Goal: Task Accomplishment & Management: Manage account settings

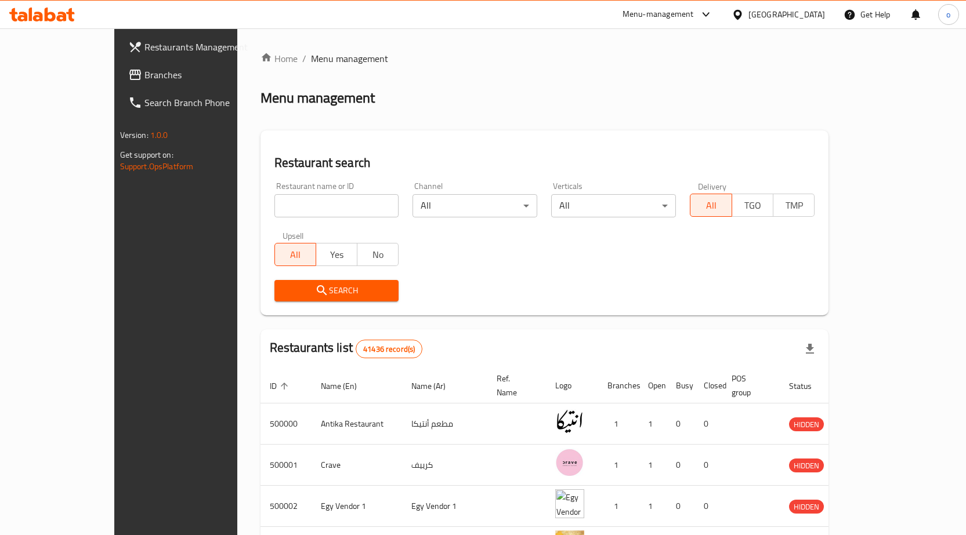
click at [806, 15] on div "Egypt" at bounding box center [786, 14] width 77 height 13
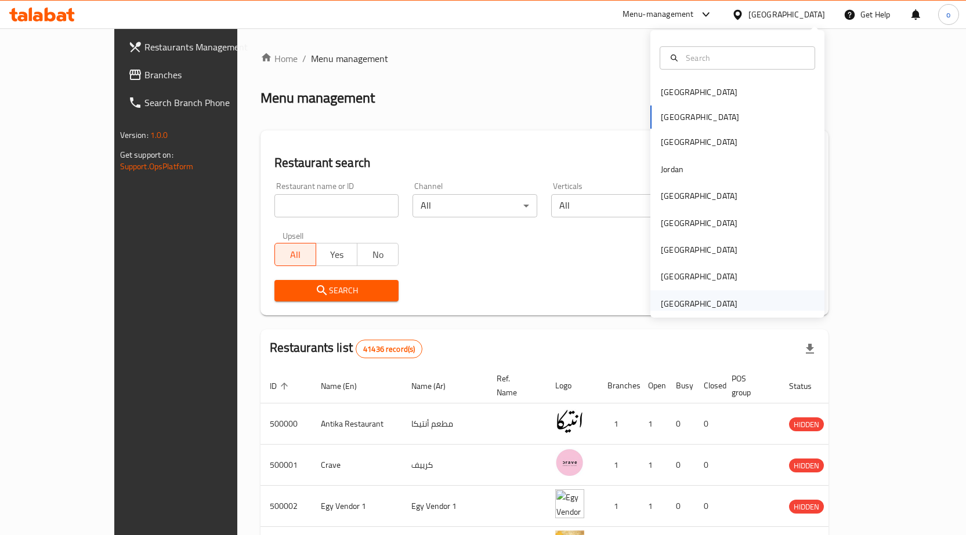
click at [697, 302] on div "[GEOGRAPHIC_DATA]" at bounding box center [699, 303] width 77 height 13
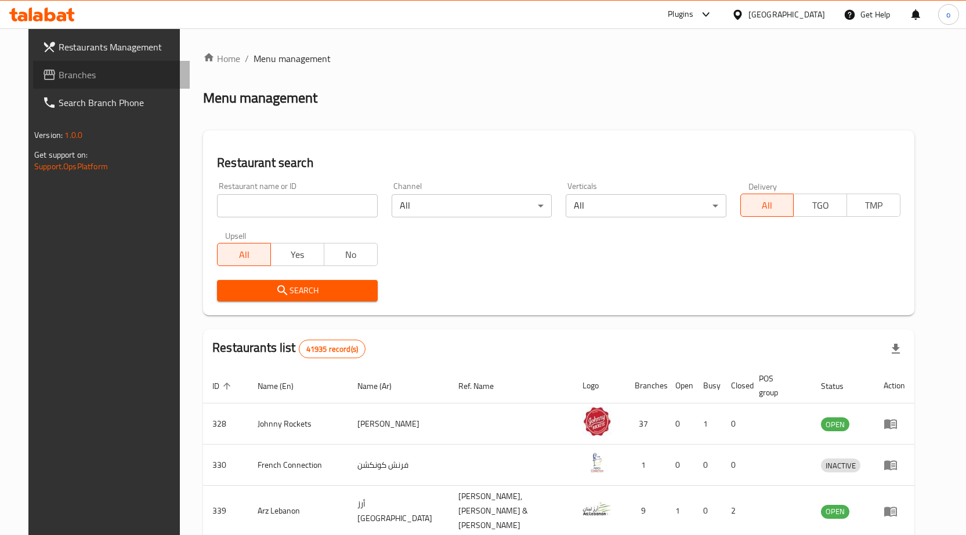
click at [59, 75] on span "Branches" at bounding box center [120, 75] width 122 height 14
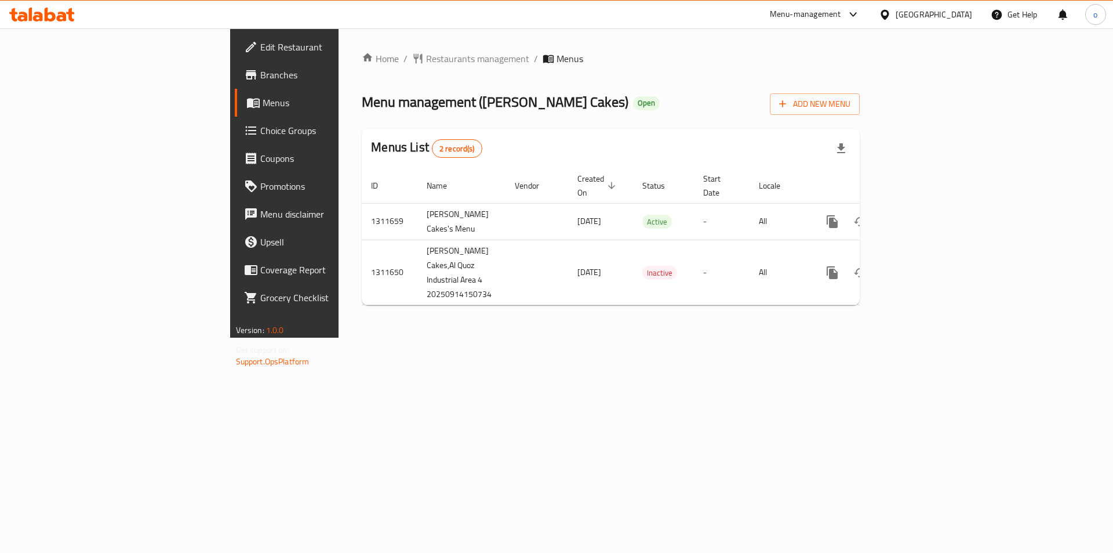
click at [235, 82] on link "Branches" at bounding box center [326, 75] width 182 height 28
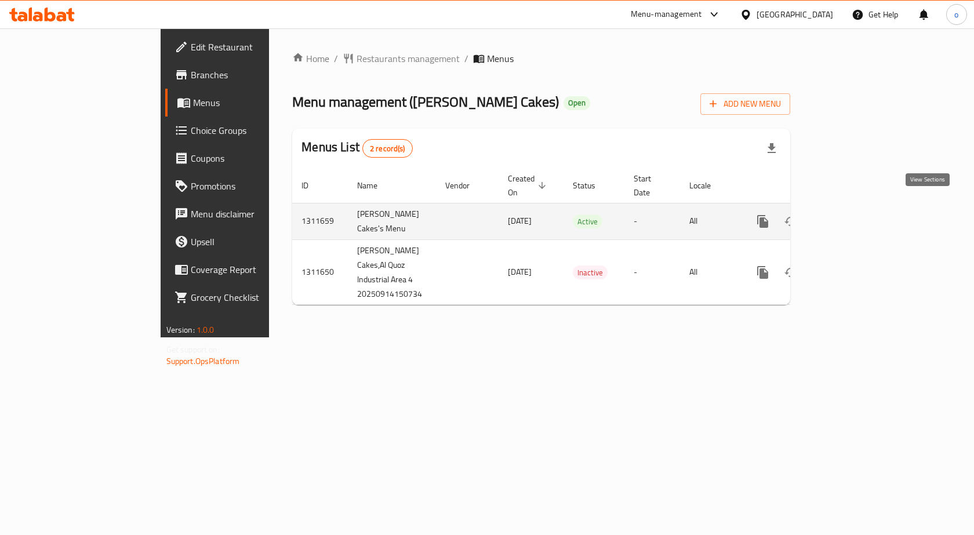
click at [861, 211] on link "enhanced table" at bounding box center [847, 222] width 28 height 28
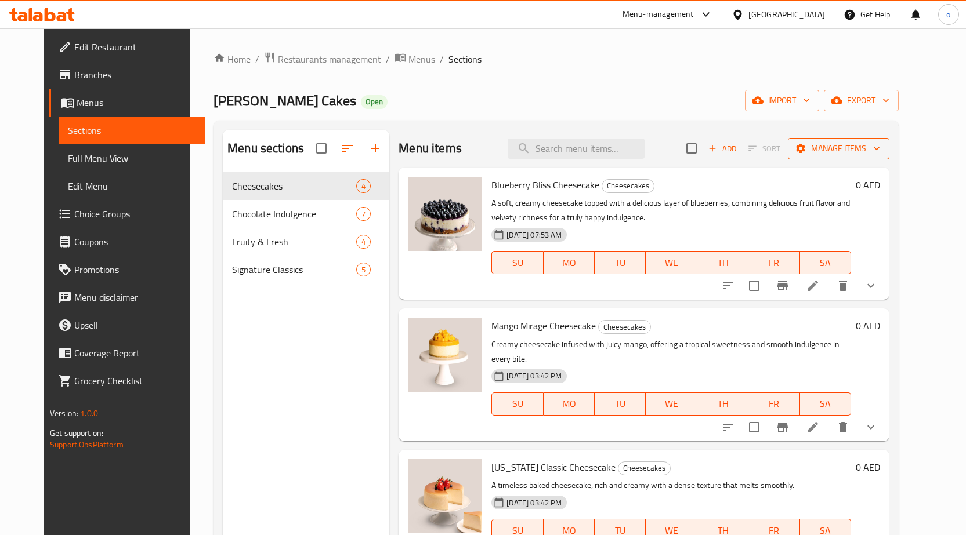
click at [880, 155] on span "Manage items" at bounding box center [838, 148] width 83 height 14
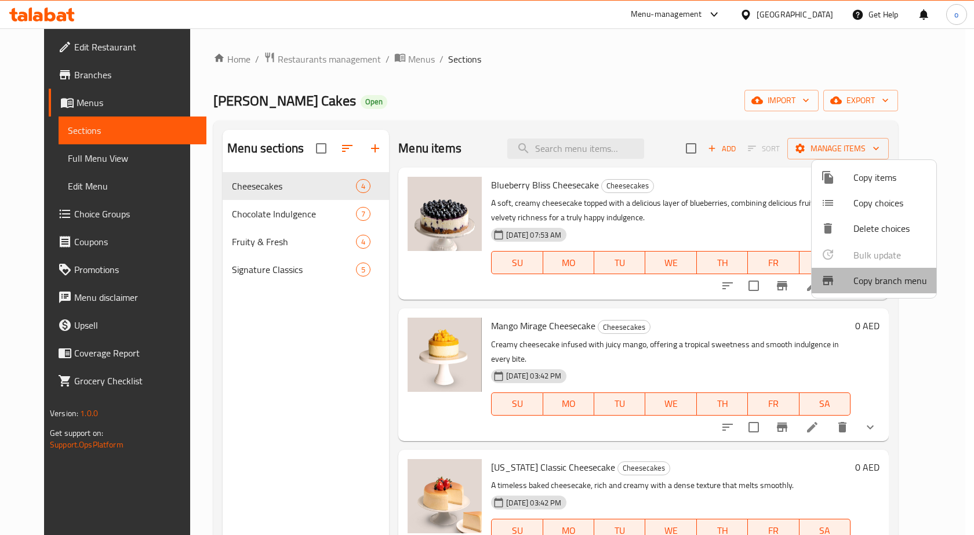
click at [886, 280] on span "Copy branch menu" at bounding box center [891, 281] width 74 height 14
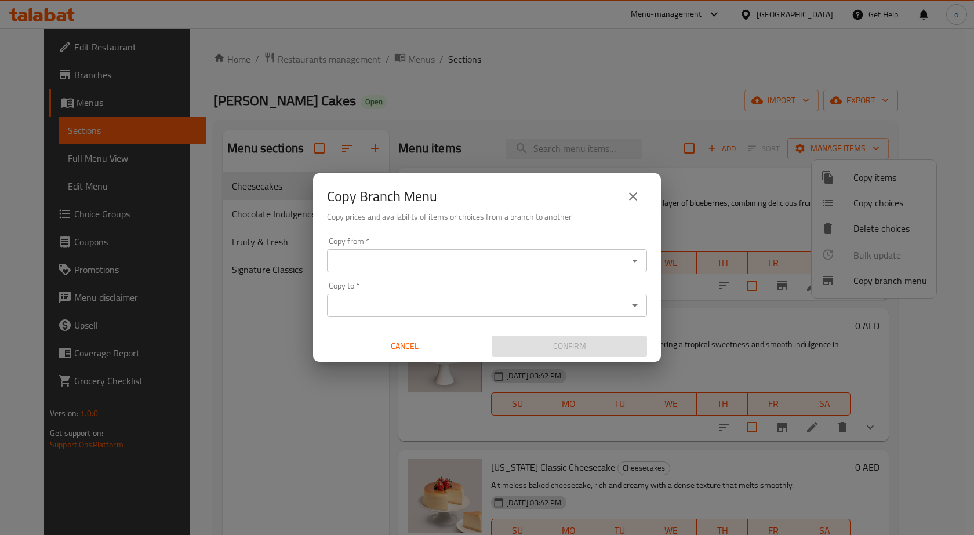
click at [634, 269] on div "Copy from *" at bounding box center [487, 260] width 320 height 23
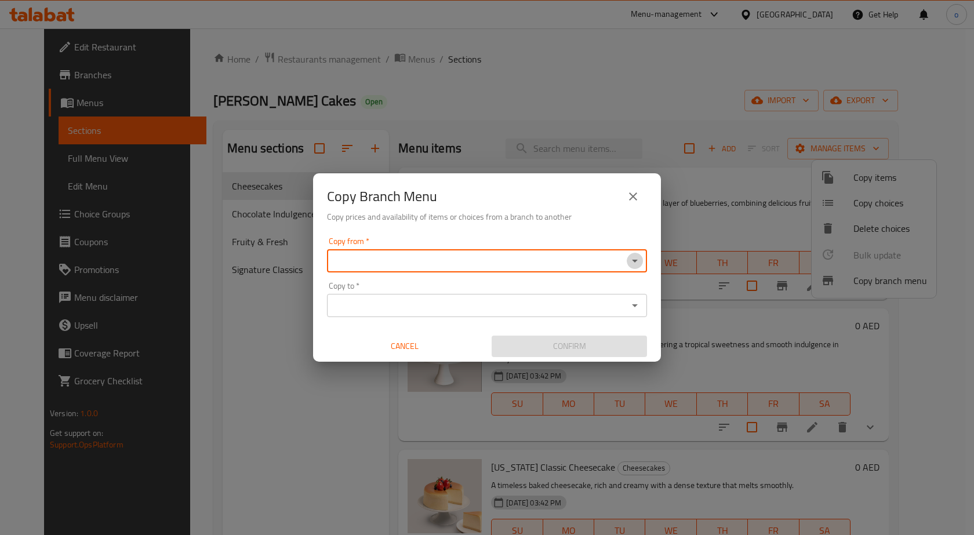
click at [634, 262] on icon "Open" at bounding box center [635, 261] width 6 height 3
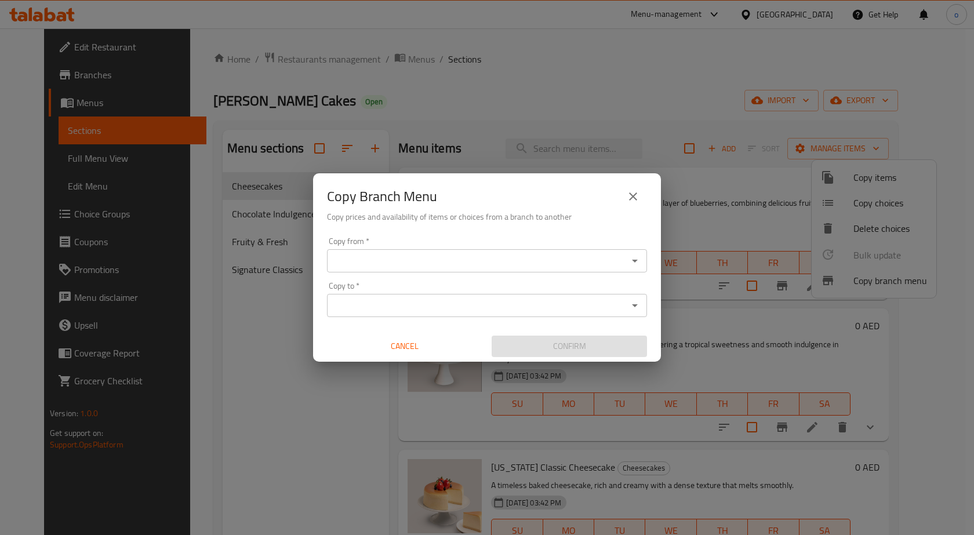
click at [636, 250] on div "Copy from *" at bounding box center [487, 260] width 320 height 23
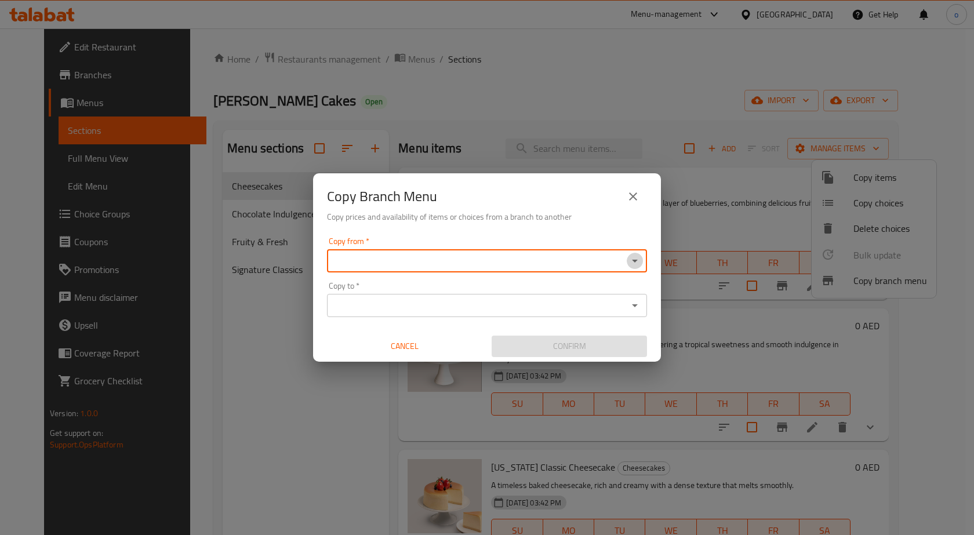
click at [635, 257] on icon "Open" at bounding box center [635, 261] width 14 height 14
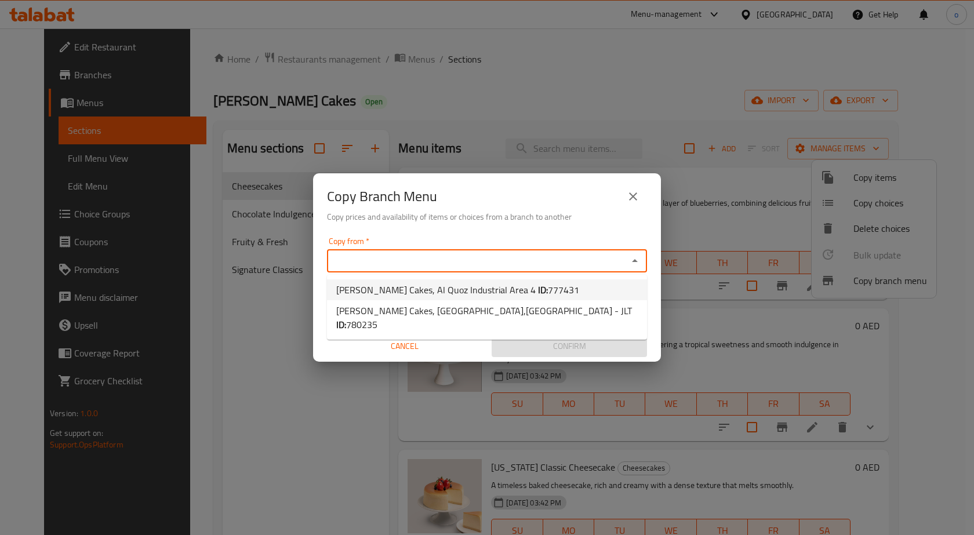
click at [566, 288] on li "Bloome Cakes, Al Quoz Industrial Area 4 ID: 777431" at bounding box center [487, 290] width 320 height 21
type input "Bloome Cakes, Al Quoz Industrial Area 4"
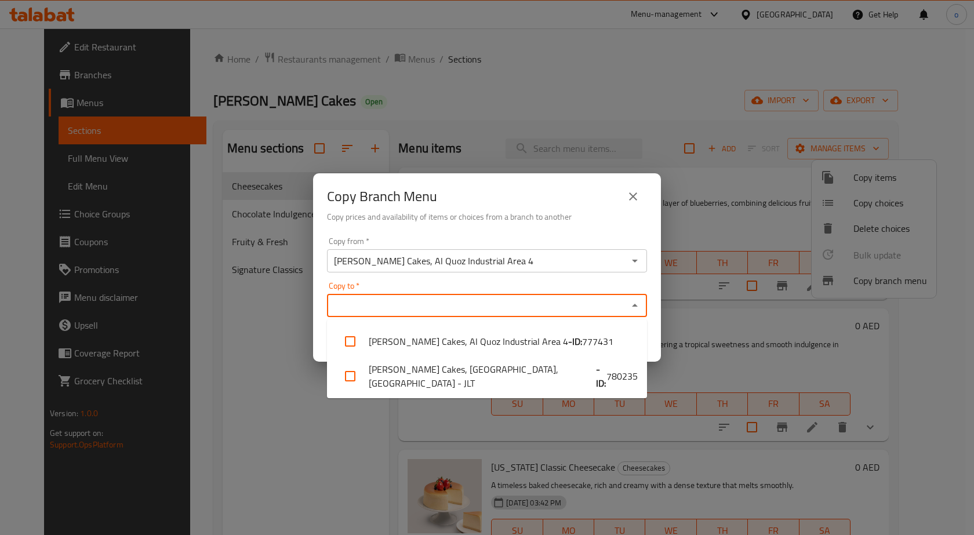
click at [524, 309] on input "Copy to   *" at bounding box center [478, 305] width 294 height 16
click at [531, 385] on li "Bloome Cakes, Jumeirah Lake Towers,Jumeirah Lakes Towers - JLT - ID: 780235" at bounding box center [487, 376] width 320 height 35
checkbox input "true"
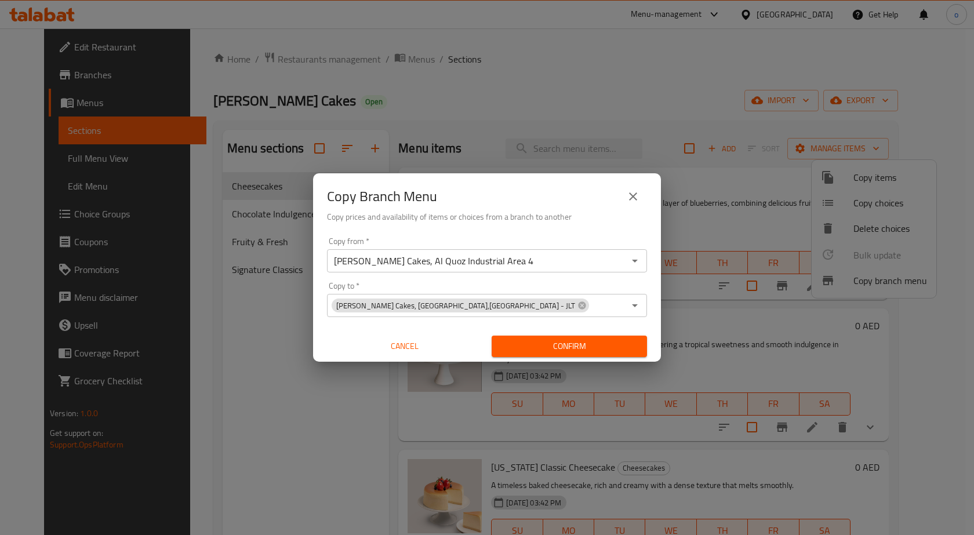
click at [641, 277] on div "Copy from   * Bloome Cakes, Al Quoz Industrial Area 4 Copy from * Copy to   * B…" at bounding box center [487, 297] width 348 height 129
click at [597, 337] on button "Confirm" at bounding box center [569, 346] width 155 height 21
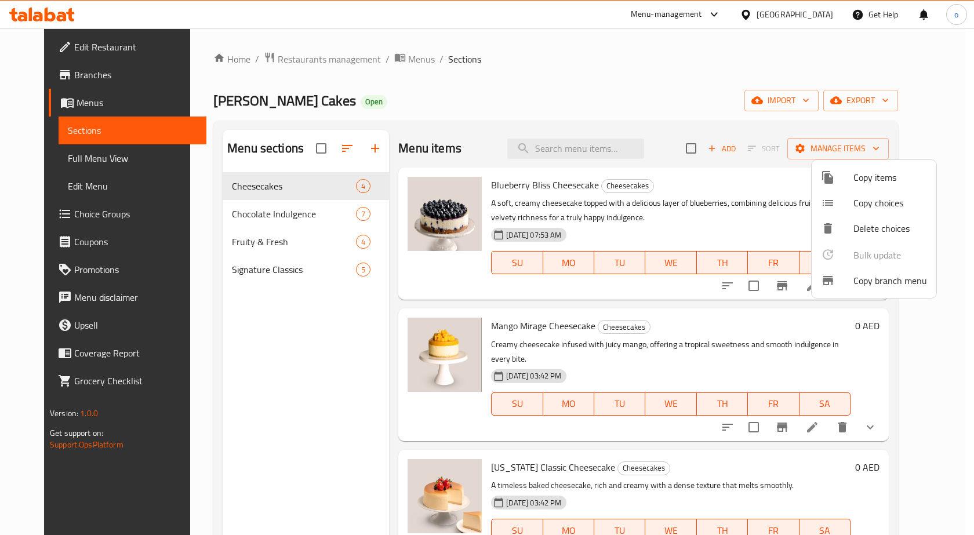
click at [63, 75] on div at bounding box center [487, 267] width 974 height 535
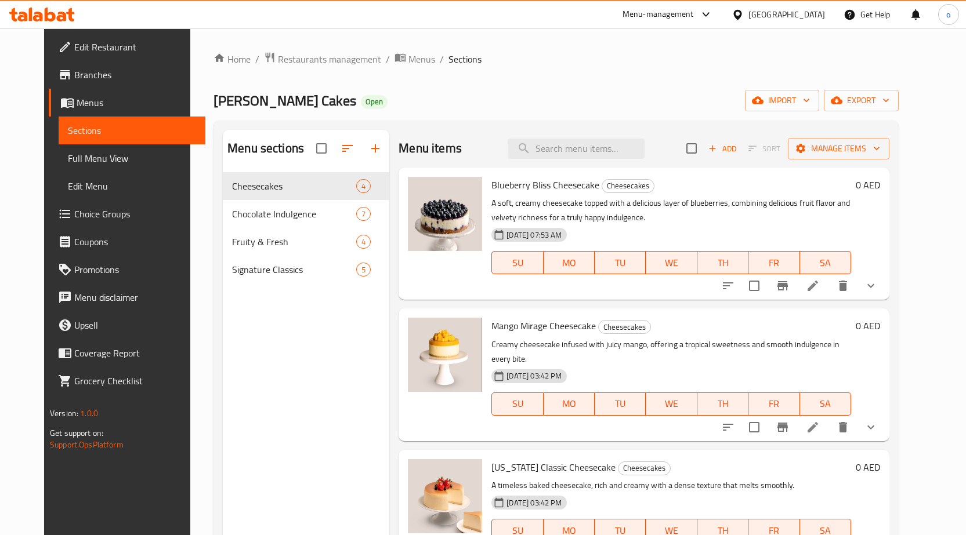
click at [74, 75] on span "Branches" at bounding box center [135, 75] width 122 height 14
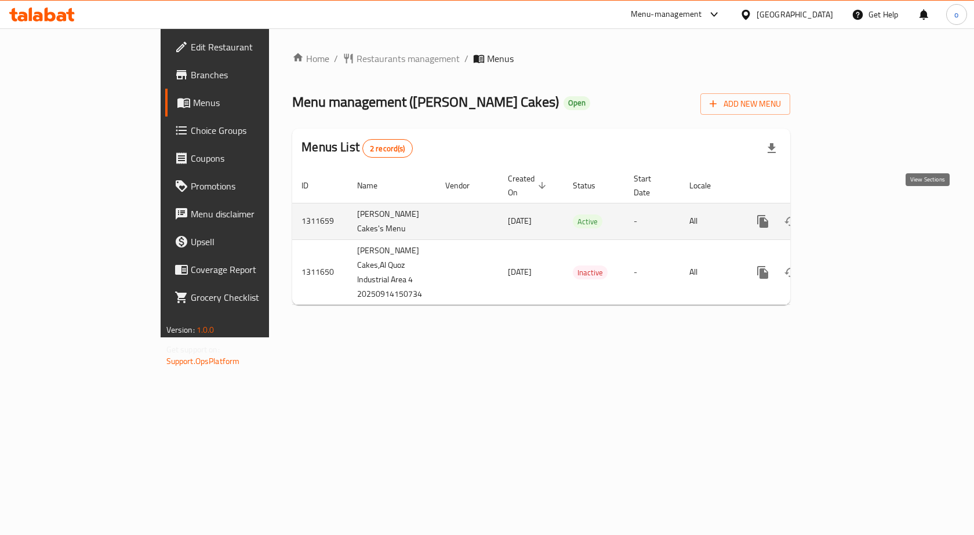
click at [852, 216] on icon "enhanced table" at bounding box center [846, 221] width 10 height 10
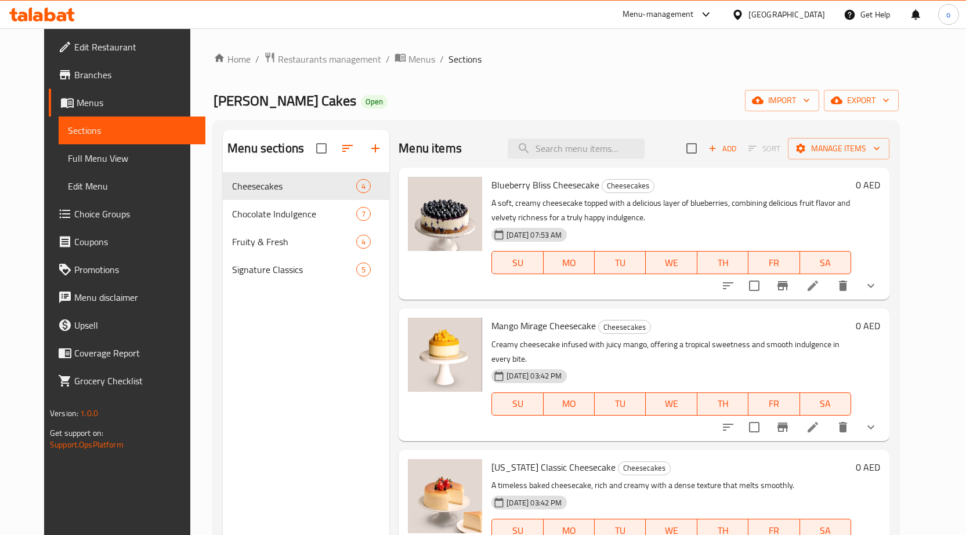
click at [118, 106] on span "Menus" at bounding box center [136, 103] width 119 height 14
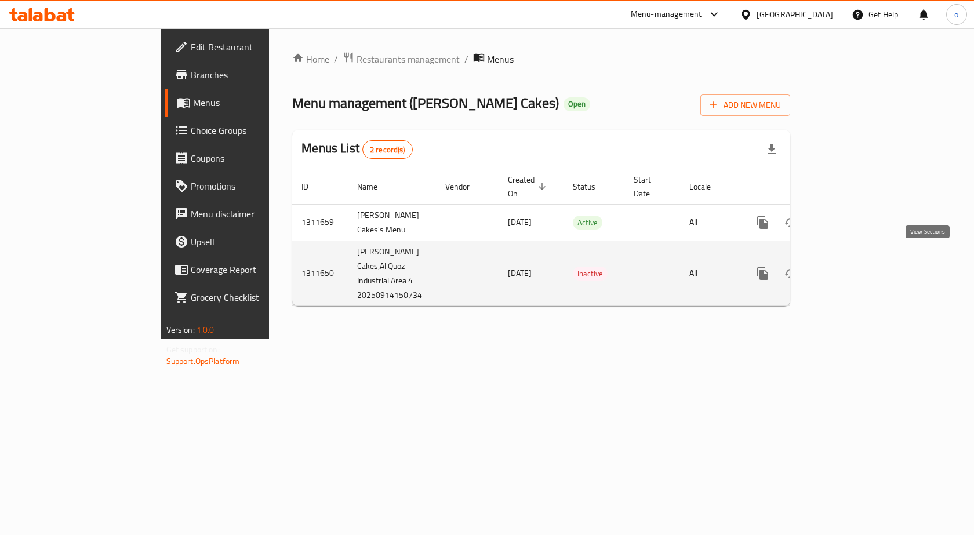
click at [854, 267] on icon "enhanced table" at bounding box center [847, 274] width 14 height 14
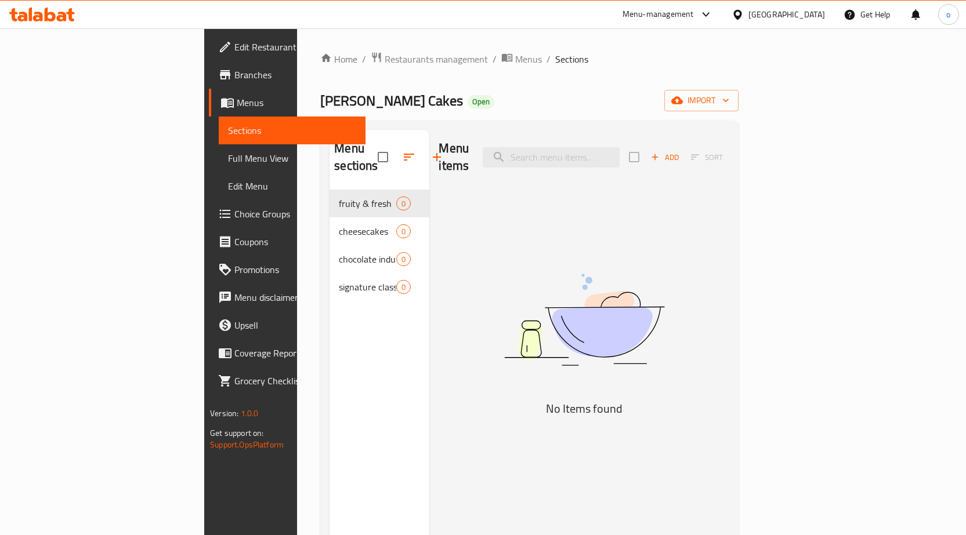
click at [237, 104] on span "Menus" at bounding box center [296, 103] width 119 height 14
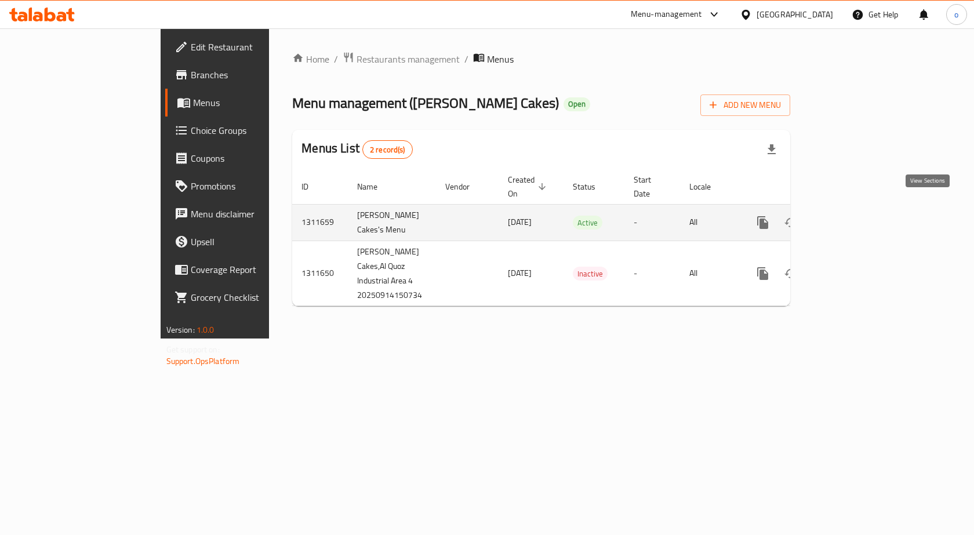
click at [852, 217] on icon "enhanced table" at bounding box center [846, 222] width 10 height 10
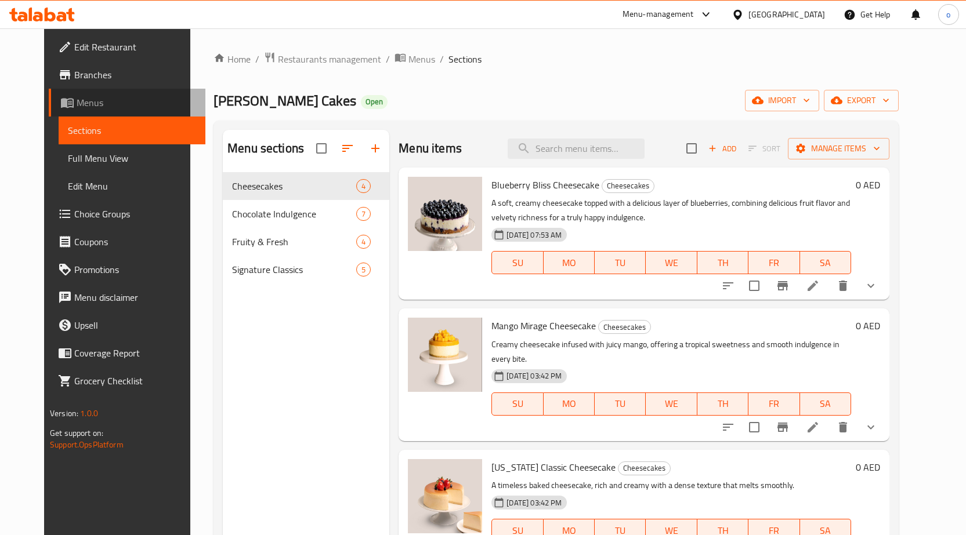
click at [85, 99] on span "Menus" at bounding box center [136, 103] width 119 height 14
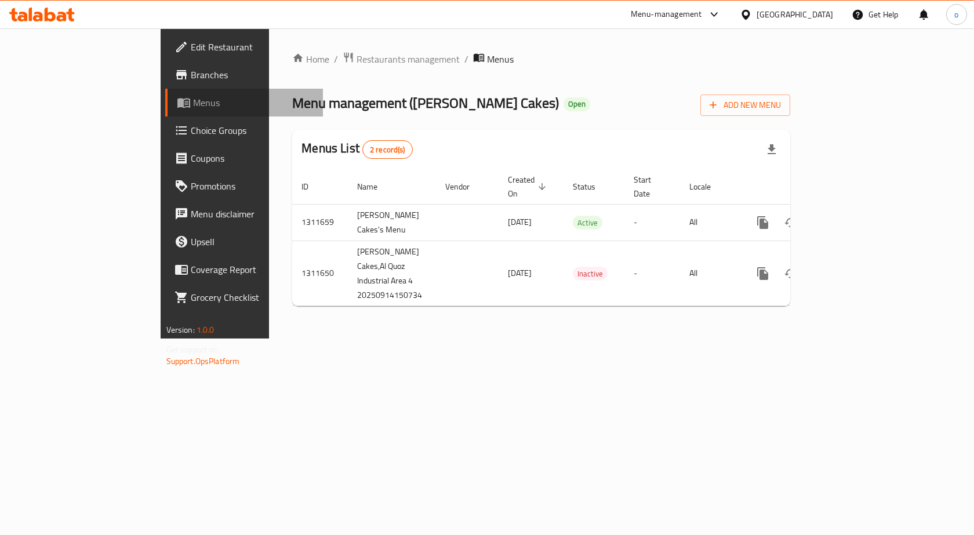
click at [193, 99] on span "Menus" at bounding box center [253, 103] width 121 height 14
click at [191, 72] on span "Branches" at bounding box center [253, 75] width 124 height 14
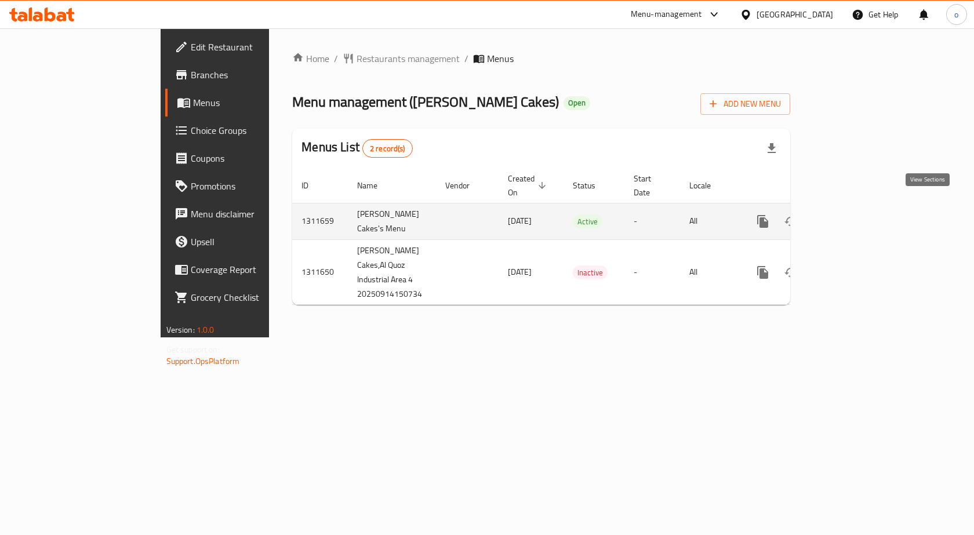
click at [854, 215] on icon "enhanced table" at bounding box center [847, 222] width 14 height 14
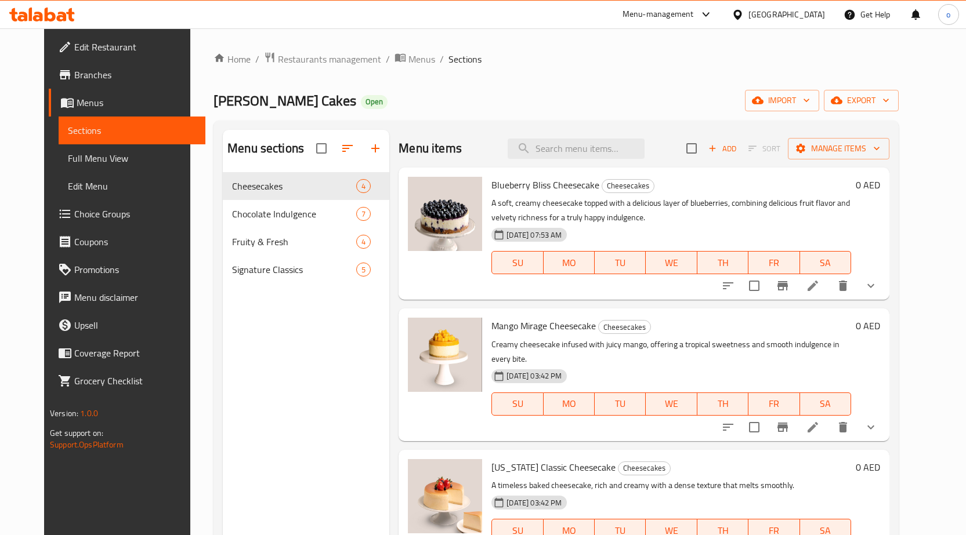
click at [77, 102] on span "Menus" at bounding box center [136, 103] width 119 height 14
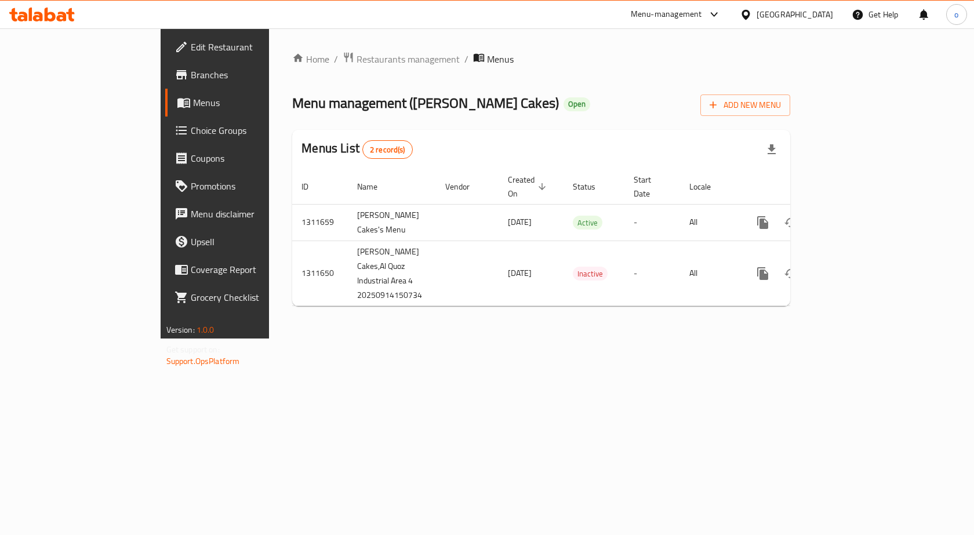
click at [165, 66] on link "Branches" at bounding box center [244, 75] width 158 height 28
